Goal: Information Seeking & Learning: Learn about a topic

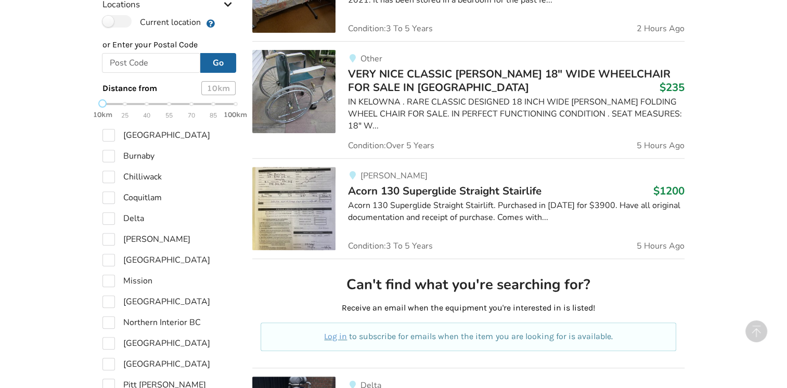
scroll to position [376, 0]
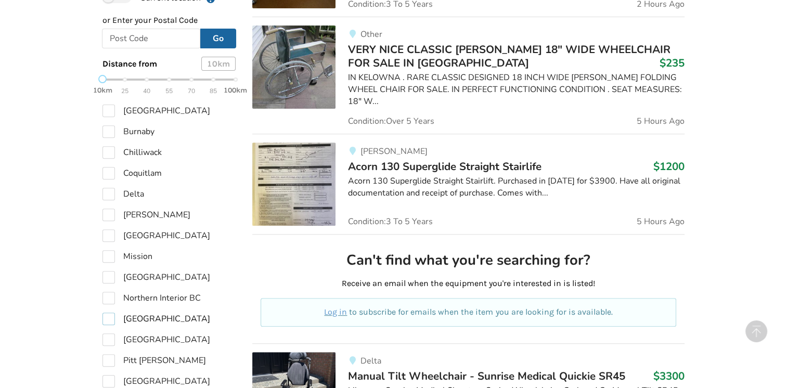
click at [110, 317] on label "[GEOGRAPHIC_DATA]" at bounding box center [156, 319] width 108 height 12
checkbox input "true"
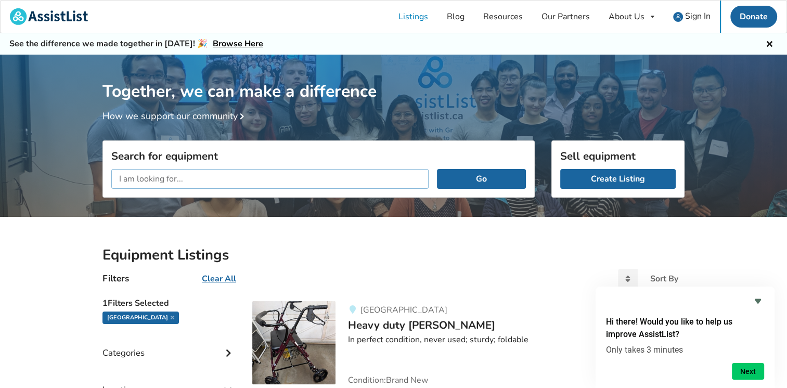
click at [159, 180] on input "text" at bounding box center [269, 179] width 317 height 20
type input "new listings"
click at [437, 169] on button "Go" at bounding box center [481, 179] width 89 height 20
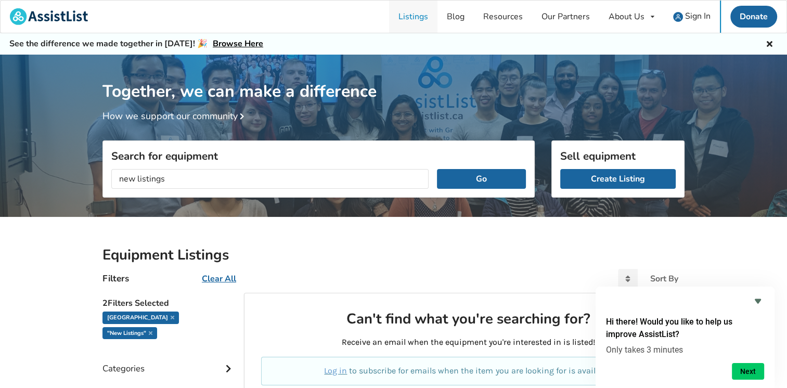
click at [420, 14] on link "Listings" at bounding box center [413, 17] width 48 height 32
